Goal: Use online tool/utility

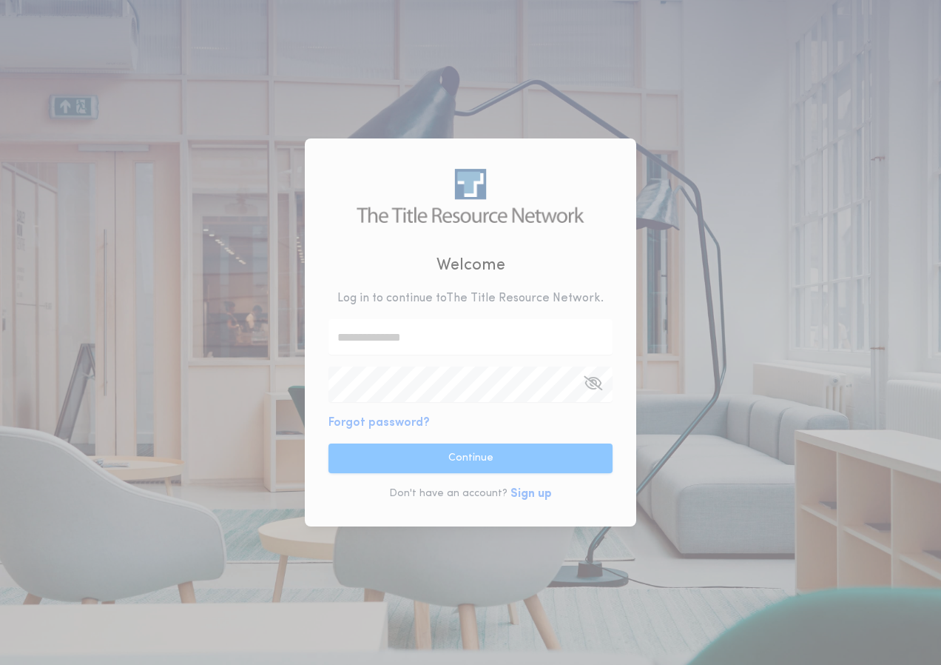
type input "**********"
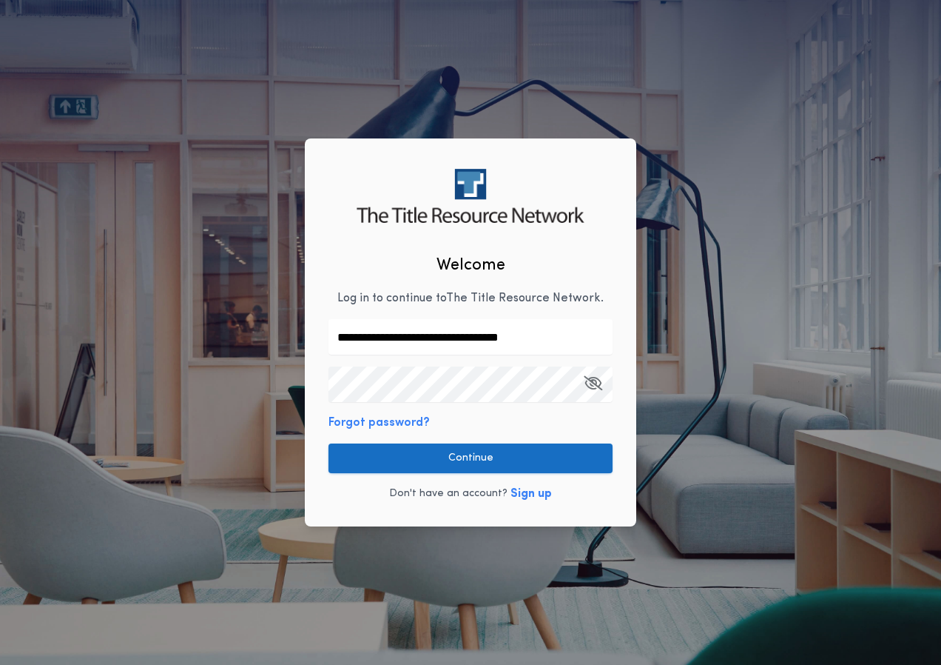
click at [458, 463] on button "Continue" at bounding box center [471, 458] width 284 height 30
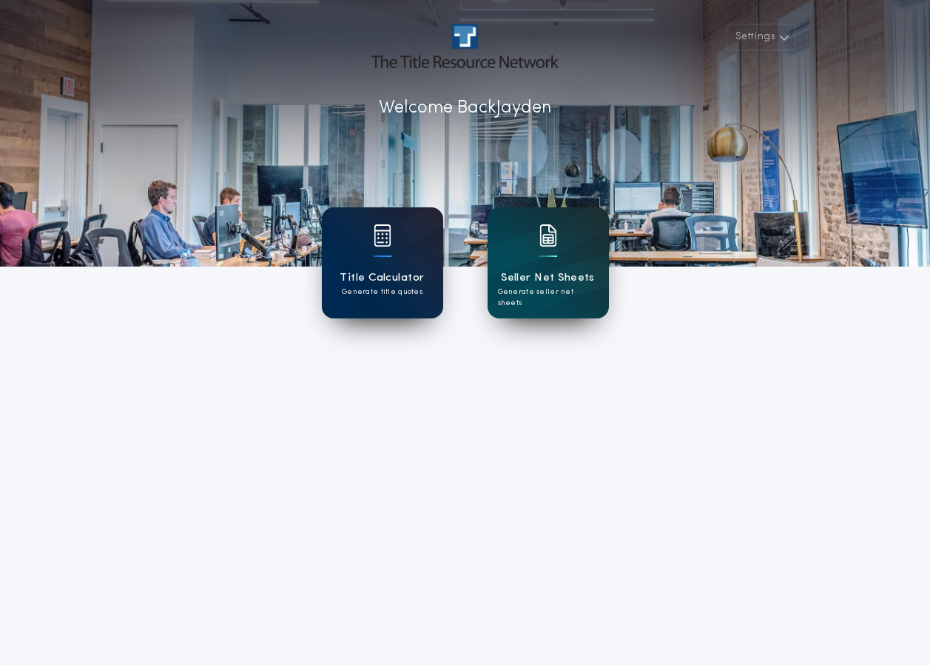
click at [362, 235] on div "Title Calculator Generate title quotes" at bounding box center [382, 262] width 121 height 111
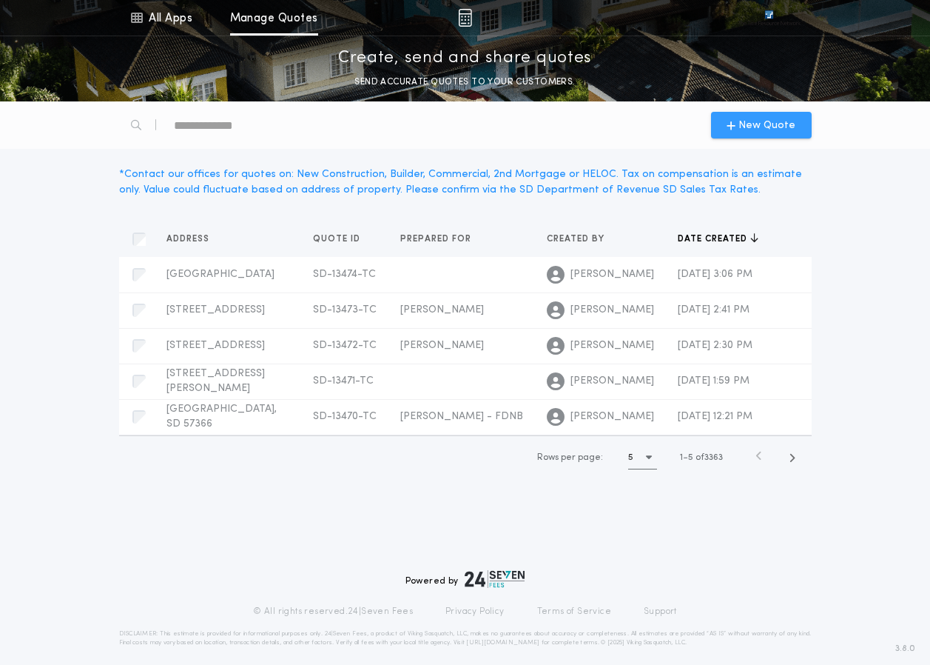
click at [757, 120] on span "New Quote" at bounding box center [767, 126] width 57 height 16
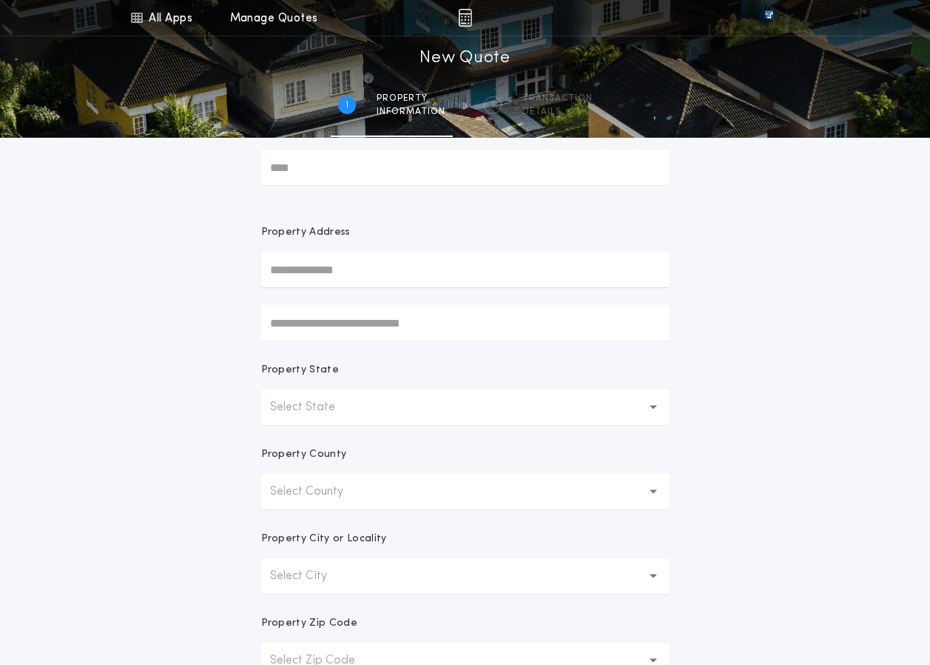
scroll to position [74, 0]
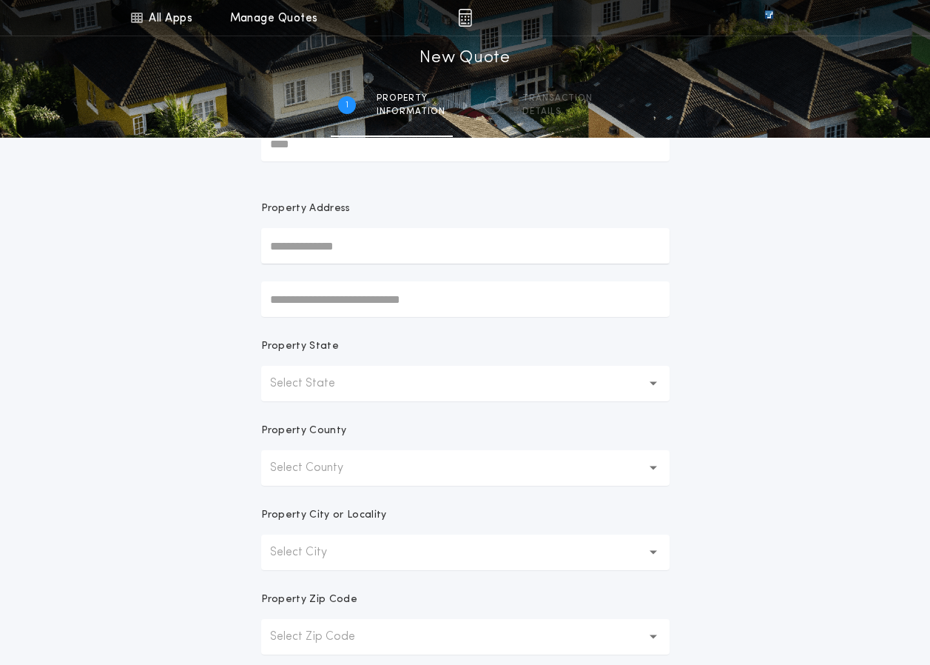
click at [559, 374] on button "Select State" at bounding box center [465, 384] width 408 height 36
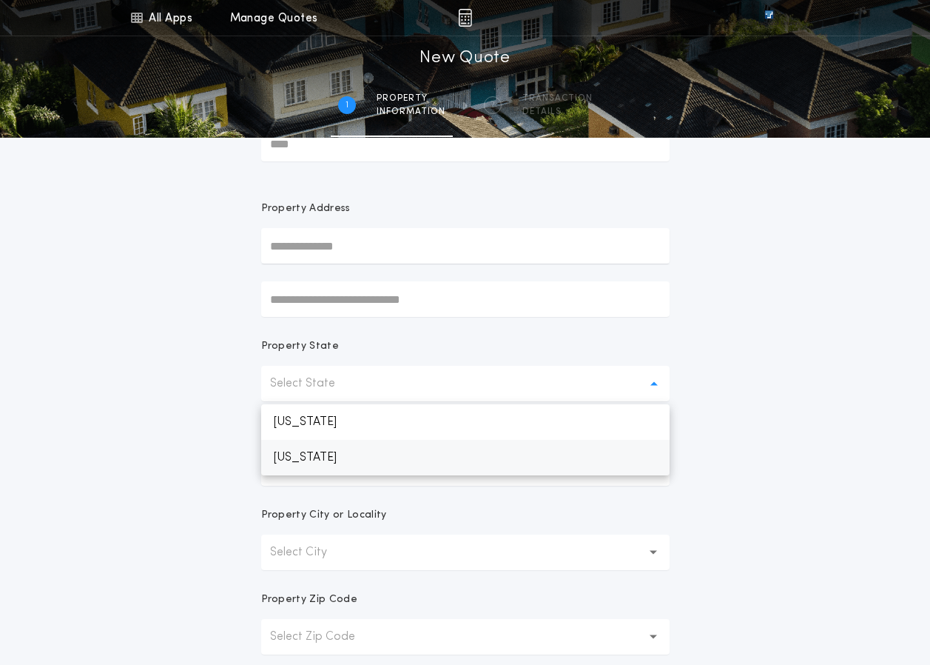
click at [546, 450] on p "[US_STATE]" at bounding box center [465, 458] width 408 height 36
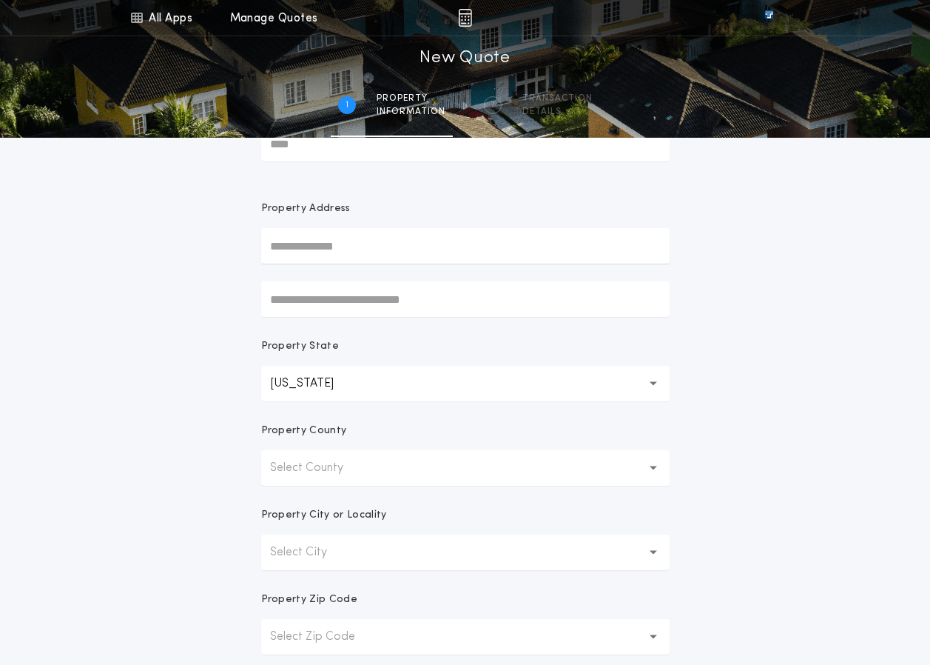
click at [508, 439] on div "Property County" at bounding box center [465, 436] width 408 height 27
click at [509, 454] on button "Select County" at bounding box center [465, 468] width 408 height 36
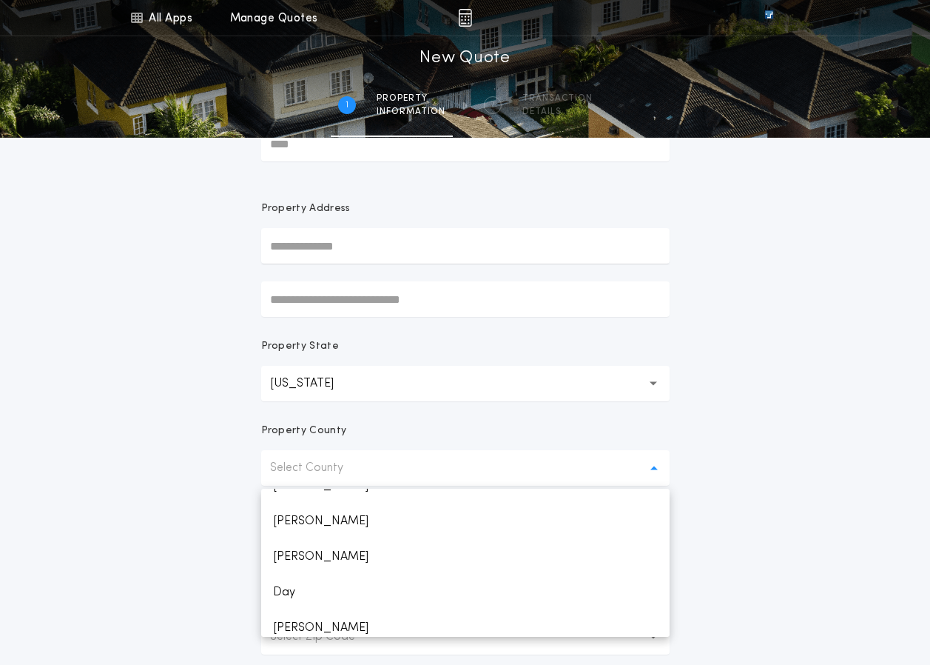
scroll to position [592, 0]
click at [454, 559] on p "[PERSON_NAME]" at bounding box center [465, 554] width 408 height 36
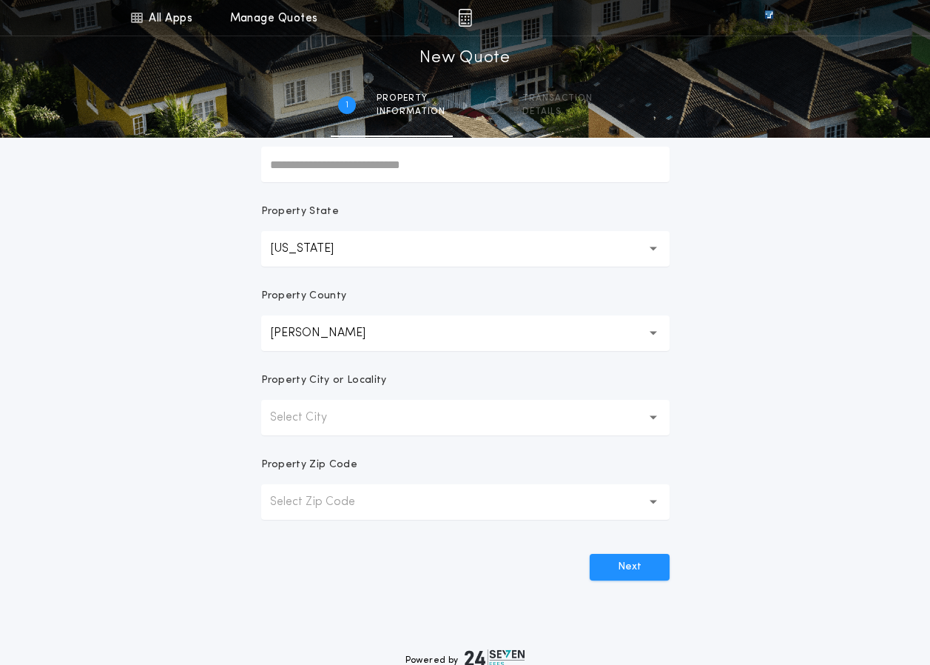
scroll to position [222, 0]
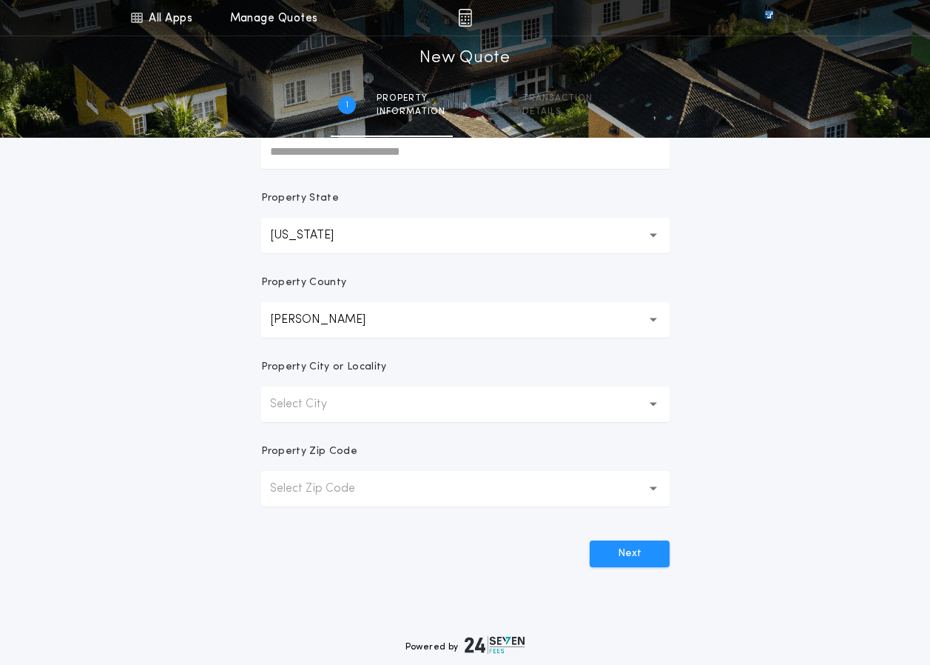
click at [512, 393] on button "Select City" at bounding box center [465, 404] width 408 height 36
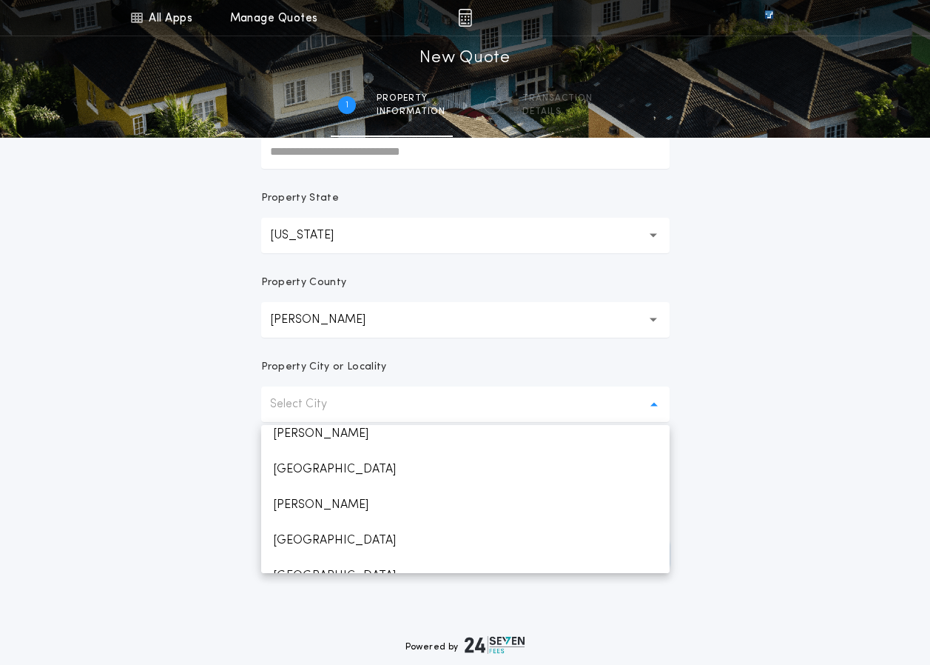
scroll to position [243, 0]
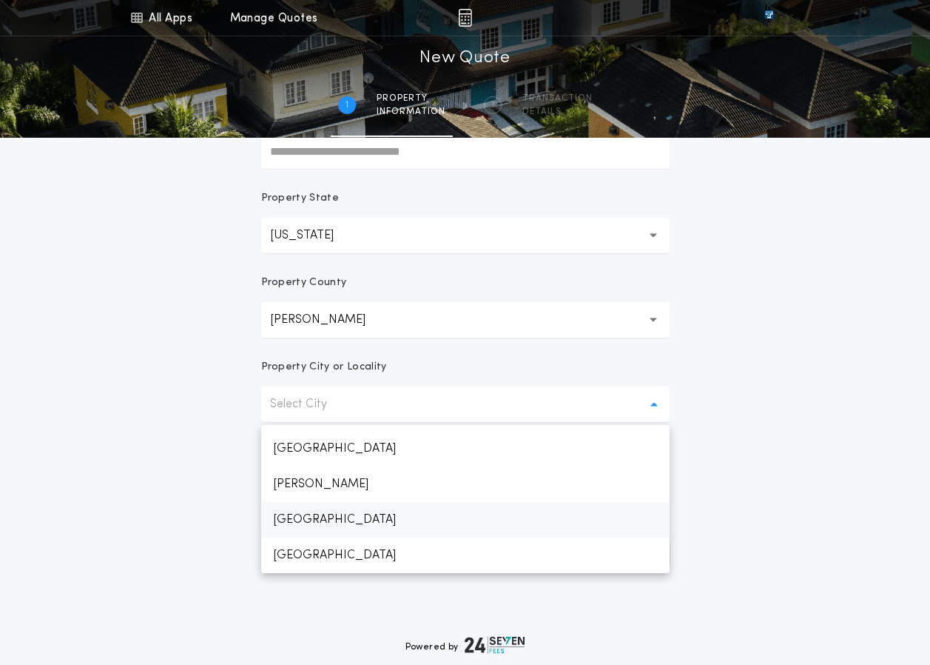
click at [385, 514] on p "[GEOGRAPHIC_DATA]" at bounding box center [465, 520] width 408 height 36
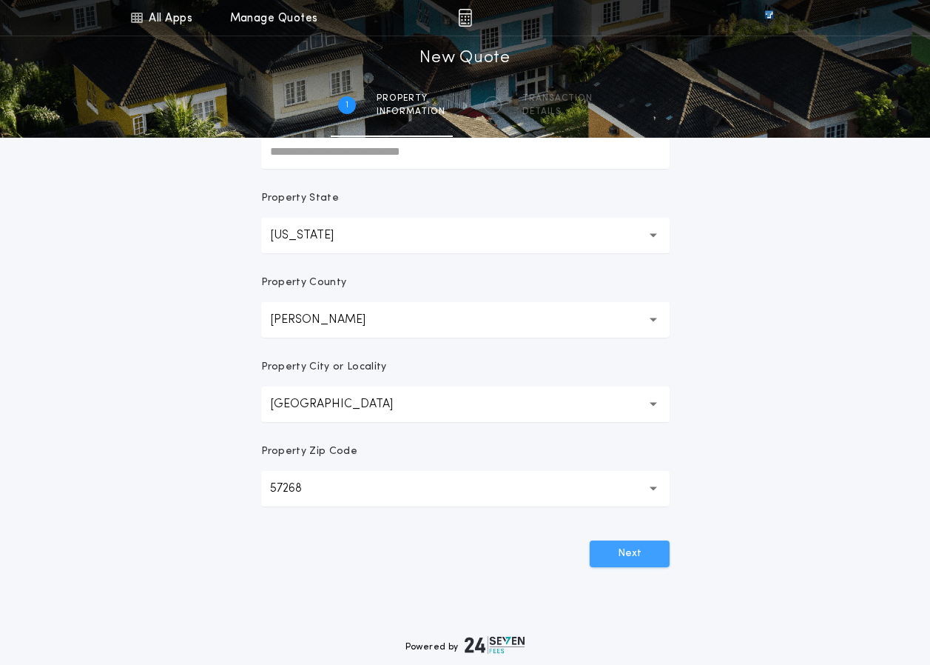
click at [630, 551] on button "Next" at bounding box center [630, 553] width 80 height 27
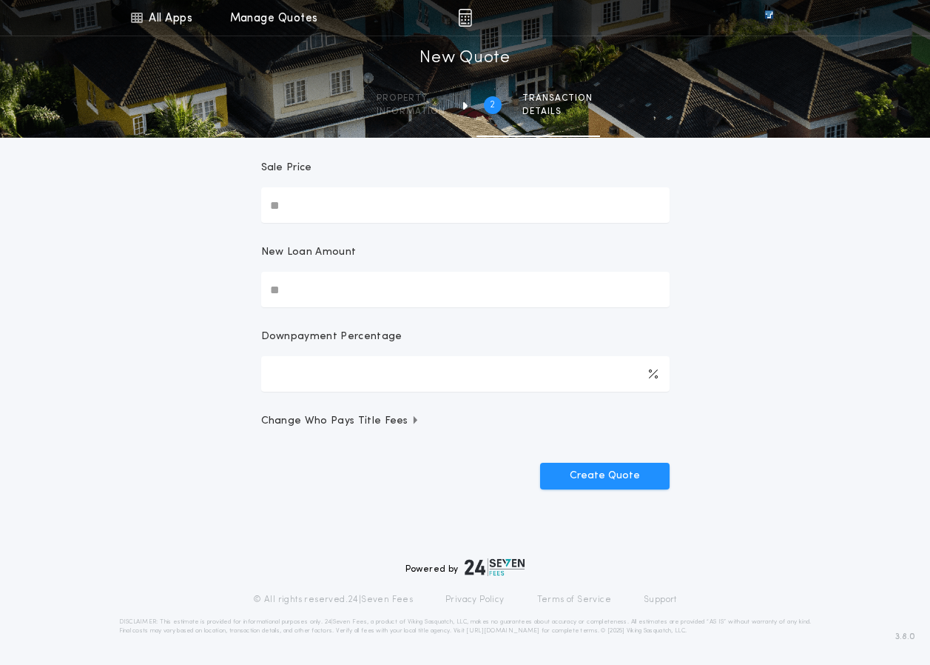
scroll to position [0, 0]
